Goal: Use online tool/utility: Utilize a website feature to perform a specific function

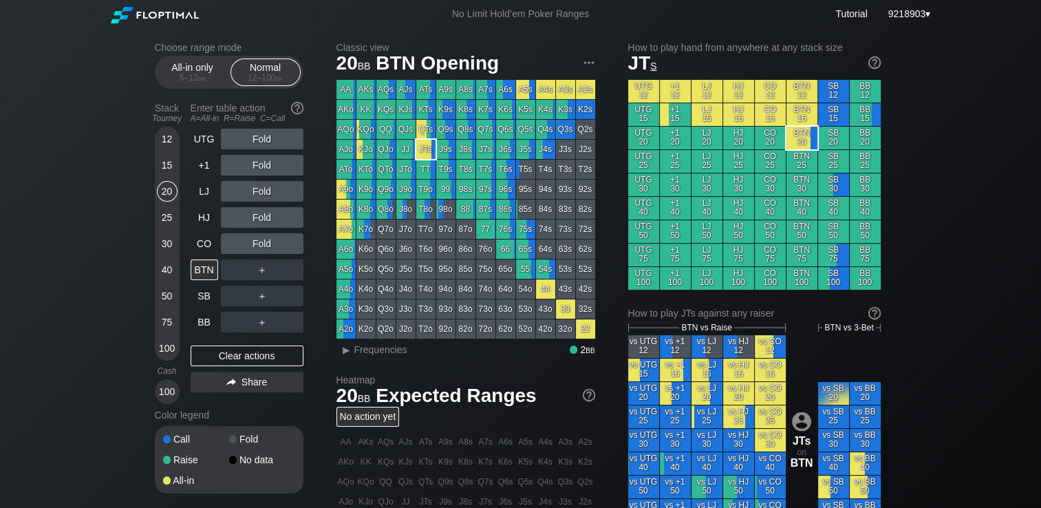
click at [62, 21] on div "No Limit Hold’em Poker Ranges Tutorial 9218903 ▾" at bounding box center [520, 14] width 1041 height 28
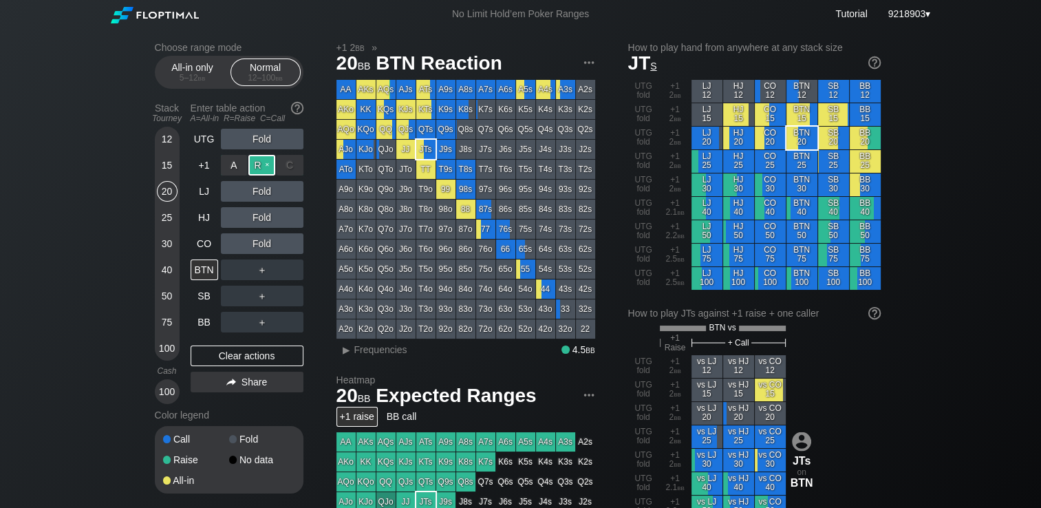
click at [261, 170] on div "R ✕" at bounding box center [261, 165] width 27 height 21
drag, startPoint x: 297, startPoint y: 223, endPoint x: 276, endPoint y: 232, distance: 23.1
click at [297, 222] on div "C ✕" at bounding box center [289, 217] width 27 height 21
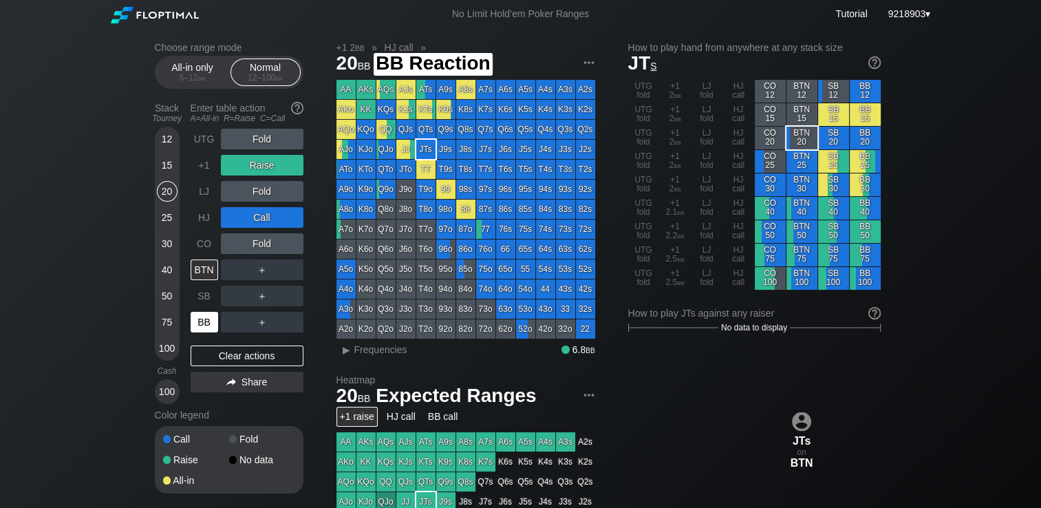
click at [208, 324] on div "BB" at bounding box center [204, 322] width 28 height 21
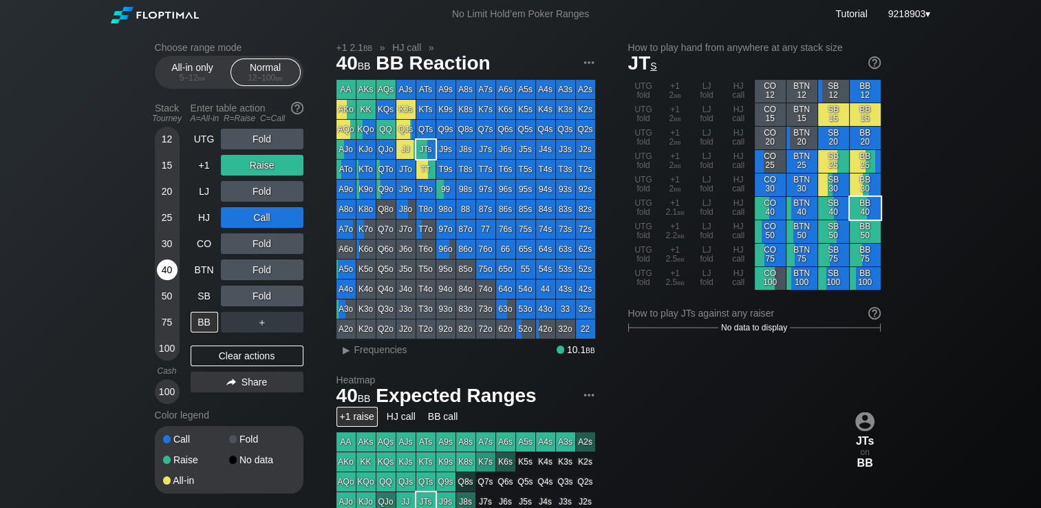
click at [173, 265] on div "40" at bounding box center [167, 269] width 21 height 21
click at [85, 105] on div "Choose range mode All-in only 5 – 12 bb Normal 12 – 100 bb Stack Tourney Enter …" at bounding box center [520, 467] width 1041 height 878
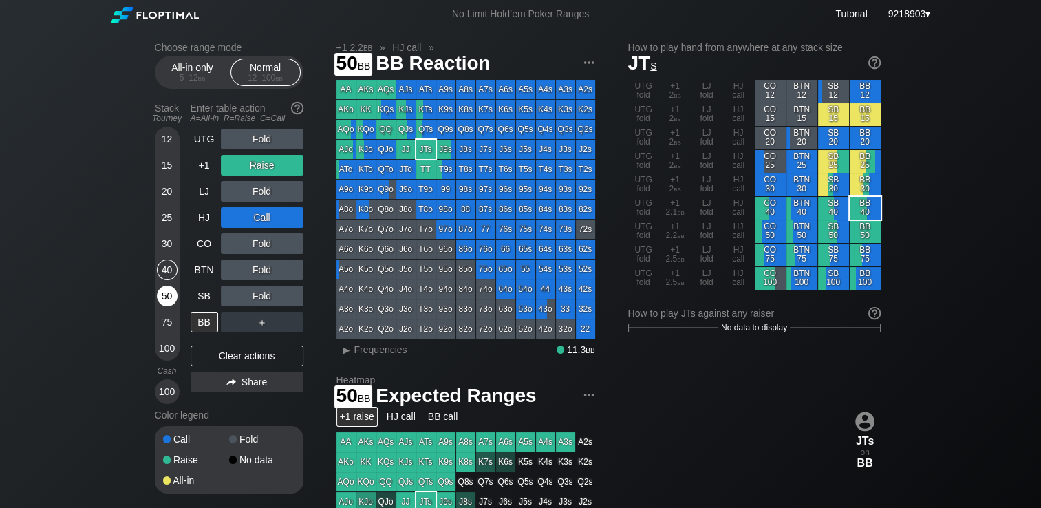
click at [162, 301] on div "50" at bounding box center [167, 295] width 21 height 21
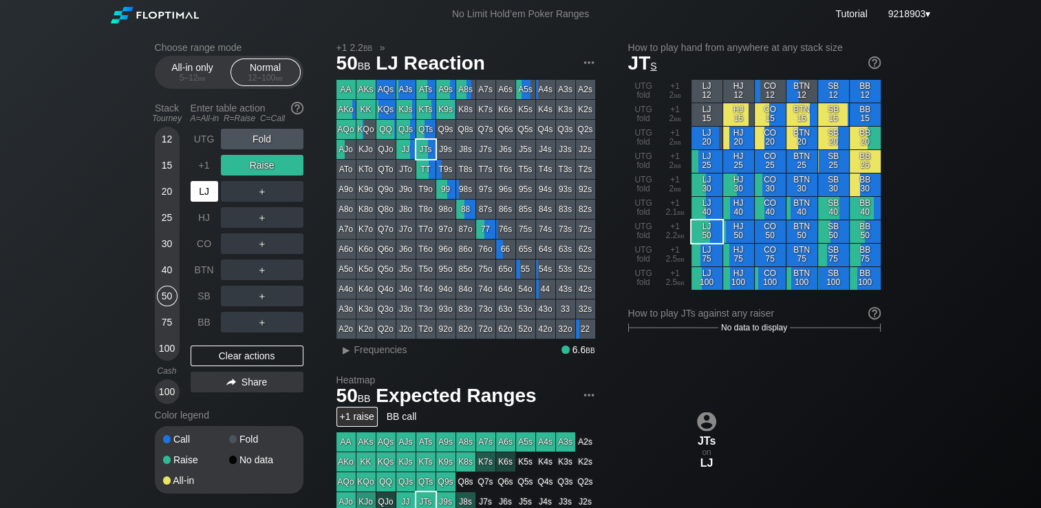
click at [206, 197] on div "LJ" at bounding box center [204, 191] width 28 height 21
click at [17, 213] on div "Choose range mode All-in only 5 – 12 bb Normal 12 – 100 bb Stack Tourney Enter …" at bounding box center [520, 467] width 1041 height 878
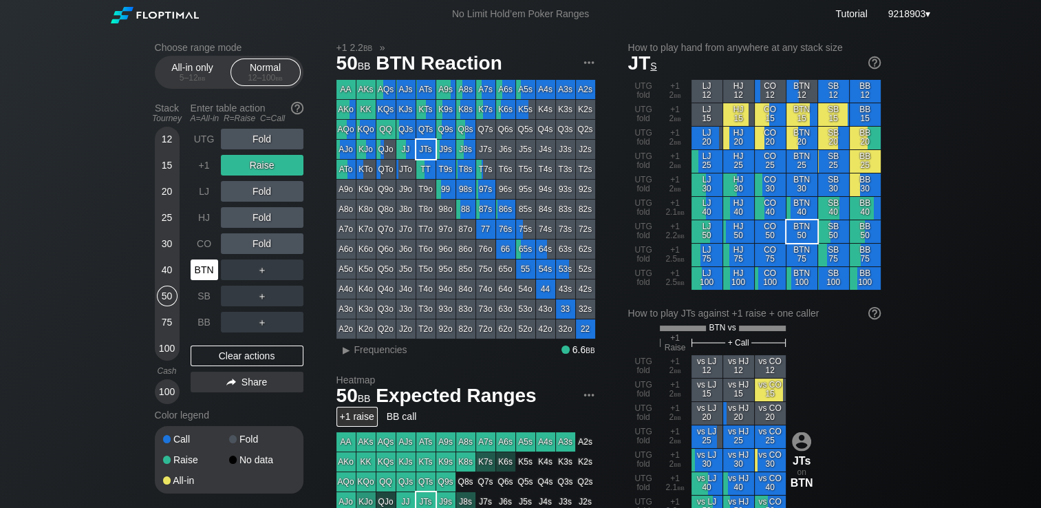
click at [210, 276] on div "BTN" at bounding box center [204, 269] width 28 height 21
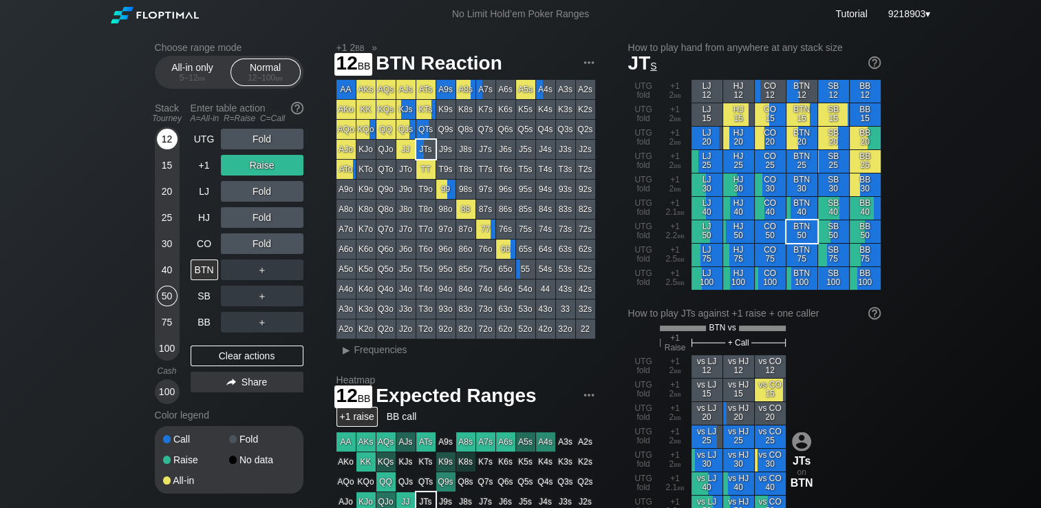
click at [176, 139] on div "12" at bounding box center [167, 139] width 21 height 21
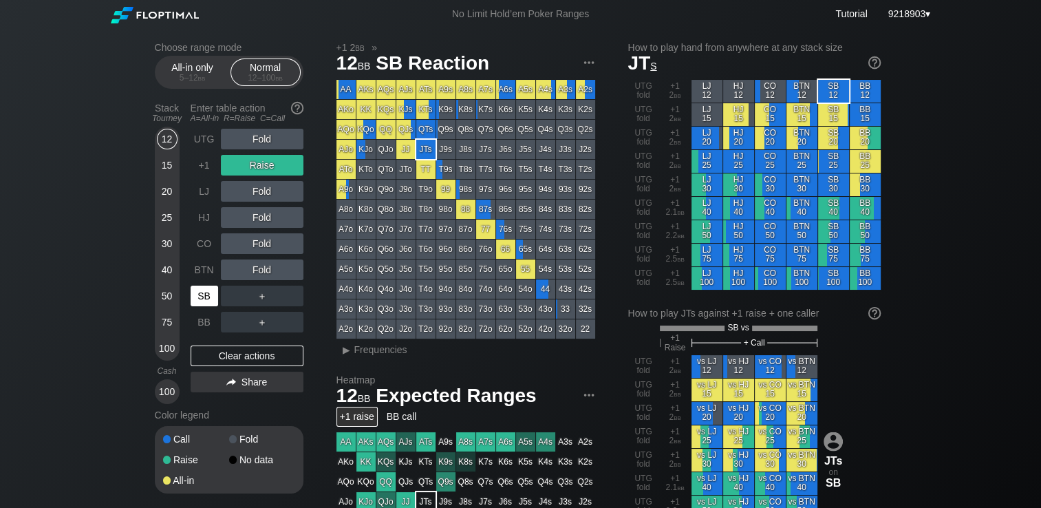
click at [195, 301] on div "SB" at bounding box center [204, 295] width 28 height 21
click at [261, 173] on div "R ✕" at bounding box center [261, 165] width 27 height 21
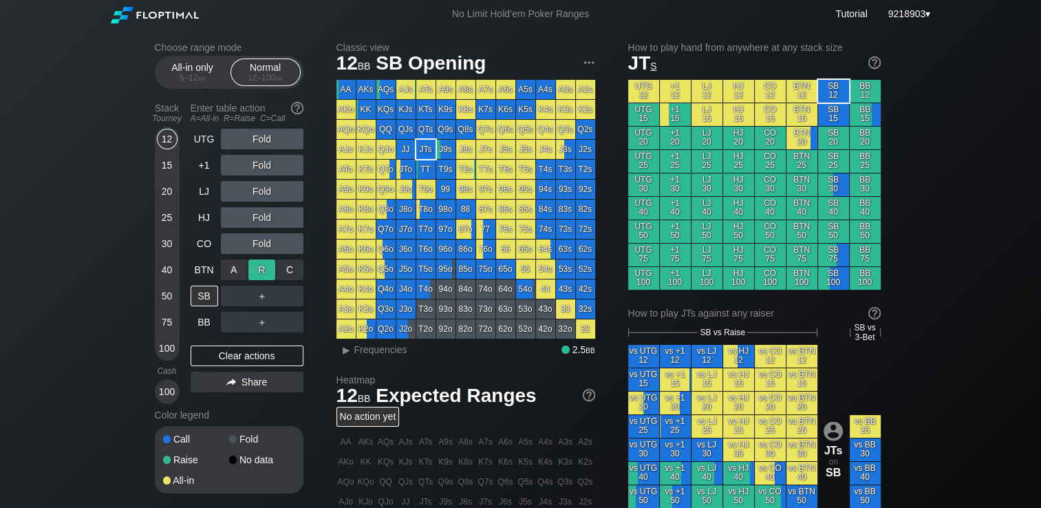
click at [261, 272] on div "R ✕" at bounding box center [261, 269] width 27 height 21
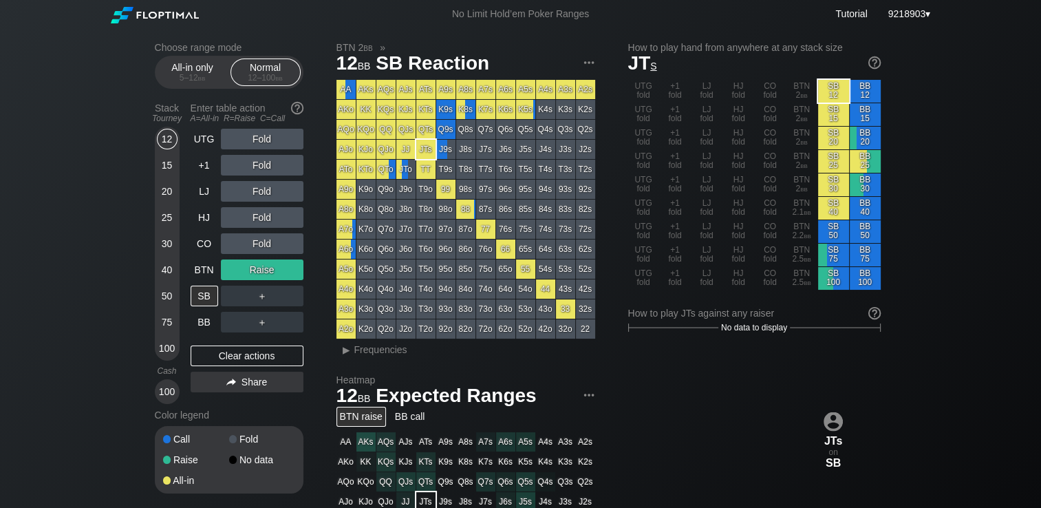
click at [63, 334] on div "Choose range mode All-in only 5 – 12 bb Normal 12 – 100 bb Stack Tourney Enter …" at bounding box center [520, 467] width 1041 height 878
click at [168, 198] on div "20" at bounding box center [167, 191] width 21 height 21
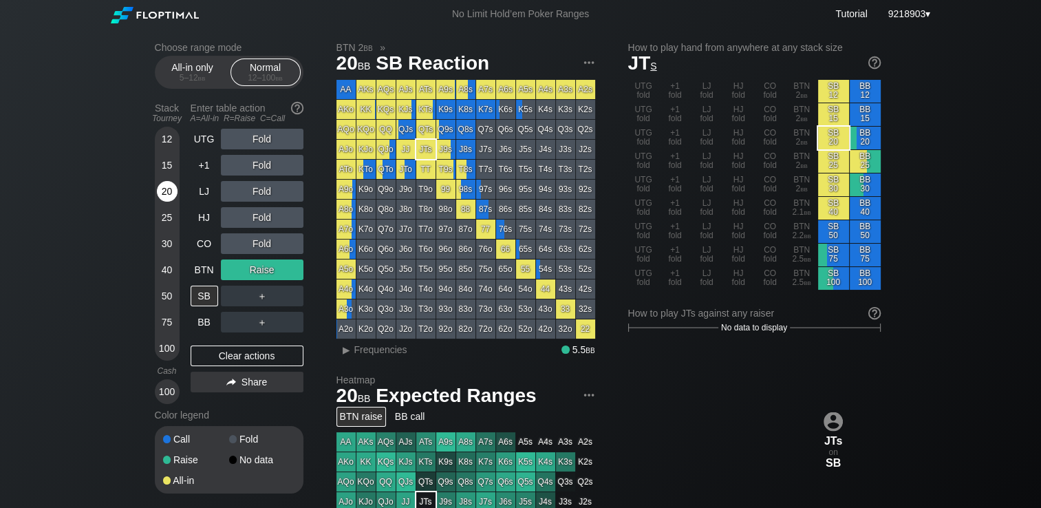
click at [168, 197] on div "20" at bounding box center [167, 191] width 21 height 21
click at [250, 246] on div "Fold" at bounding box center [262, 243] width 83 height 21
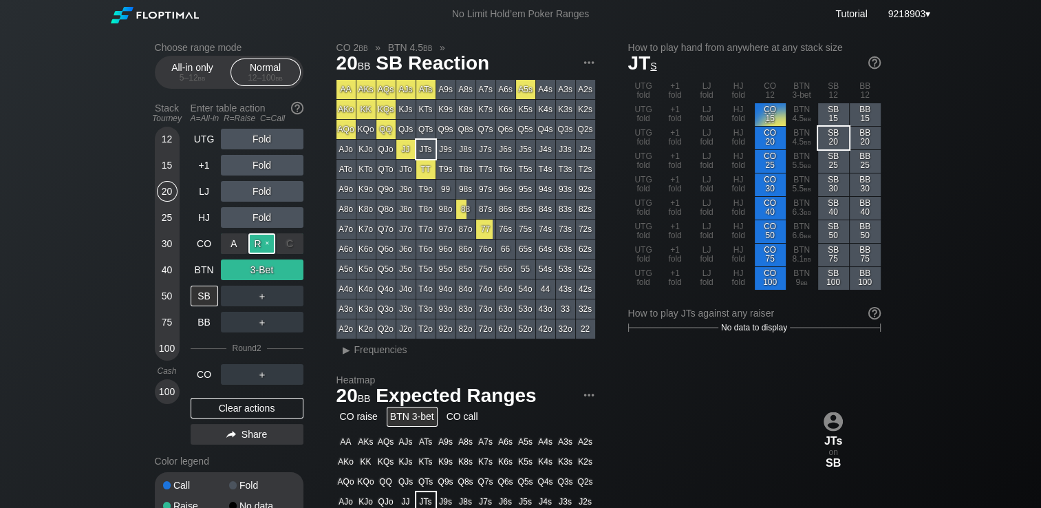
click at [259, 246] on div "R ✕" at bounding box center [261, 243] width 27 height 21
click at [288, 274] on div "C ✕" at bounding box center [289, 269] width 27 height 21
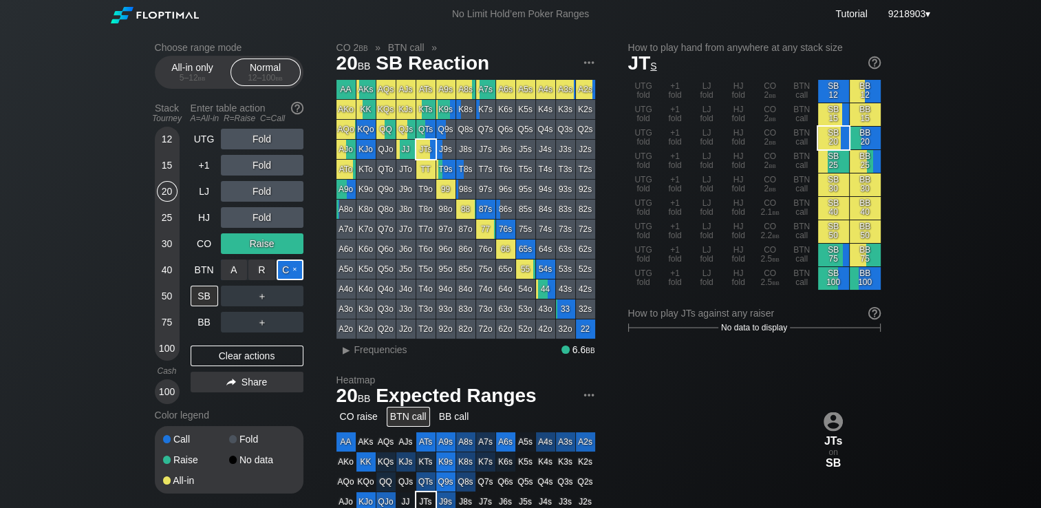
click at [288, 274] on div "C ✕" at bounding box center [289, 269] width 27 height 21
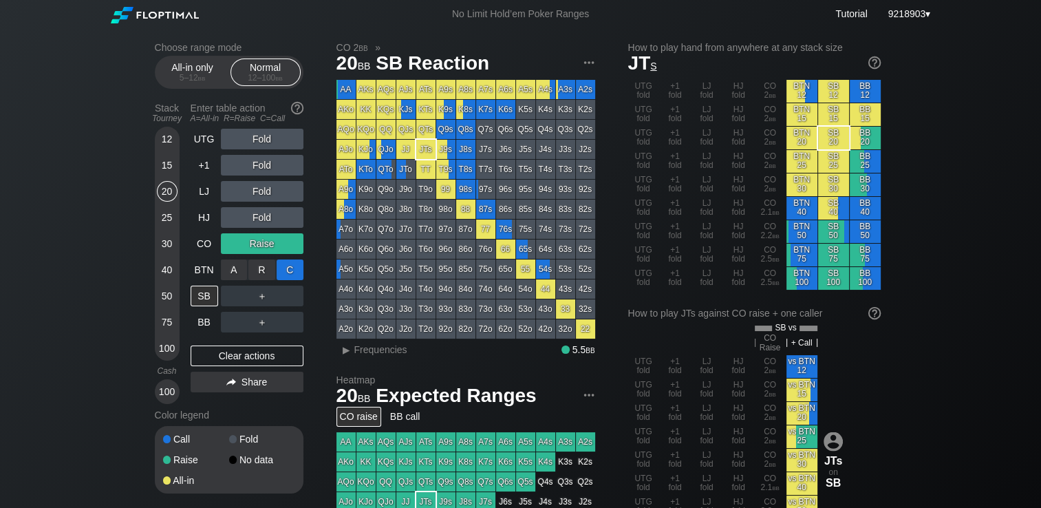
click at [294, 265] on div "C ✕" at bounding box center [289, 269] width 27 height 21
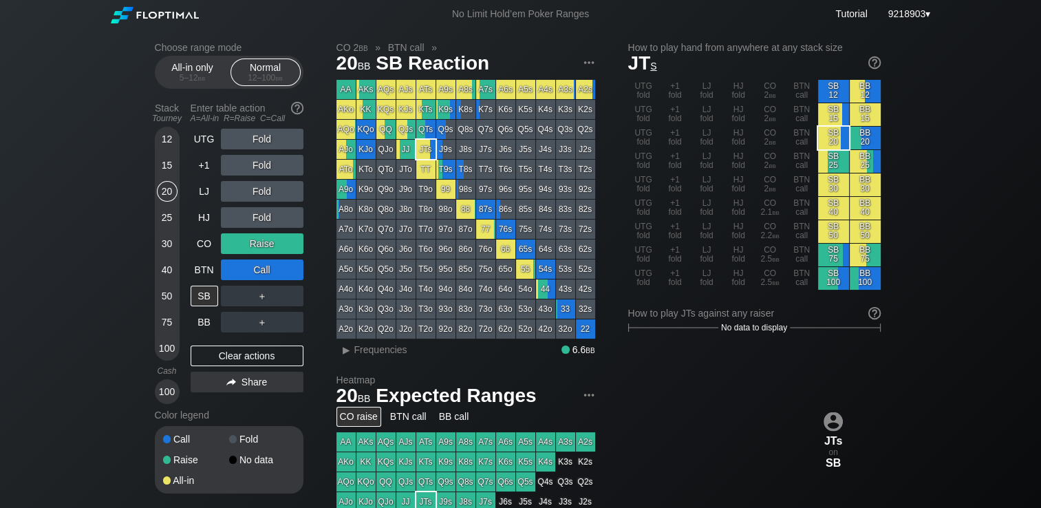
click at [65, 297] on div "Choose range mode All-in only 5 – 12 bb Normal 12 – 100 bb Stack Tourney Enter …" at bounding box center [520, 467] width 1041 height 878
click at [226, 351] on div "Clear actions" at bounding box center [246, 355] width 113 height 21
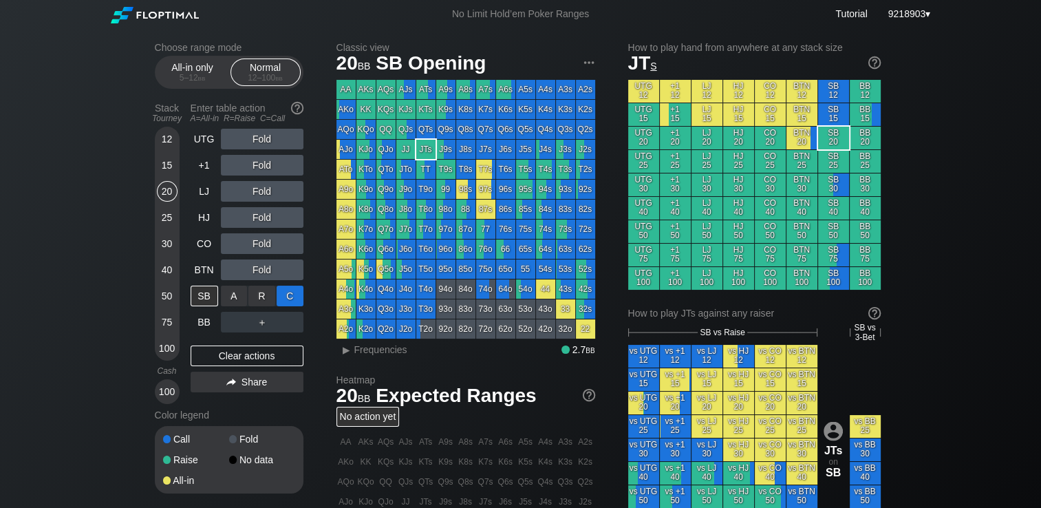
click at [293, 294] on div "C ✕" at bounding box center [289, 295] width 27 height 21
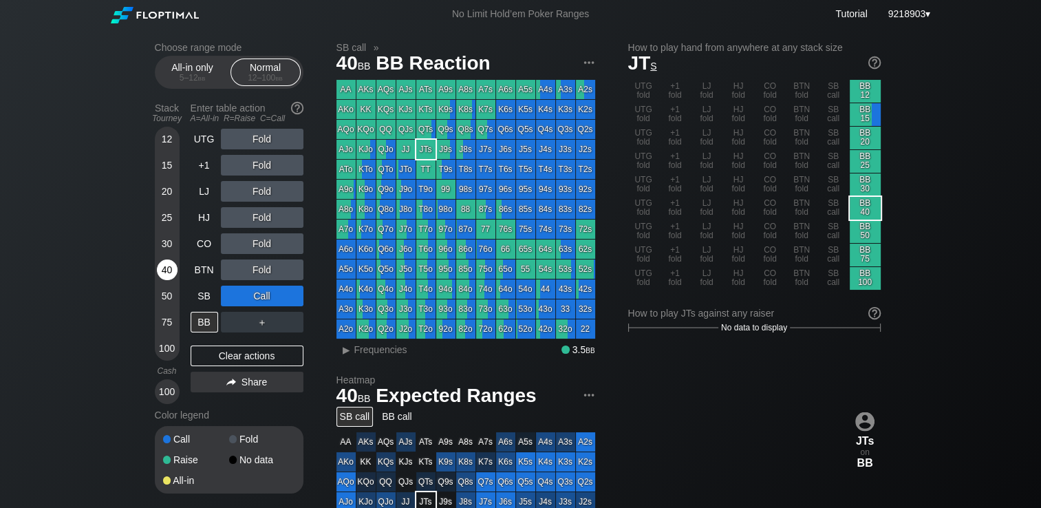
click at [170, 266] on div "40" at bounding box center [167, 269] width 21 height 21
